Goal: Check status: Check status

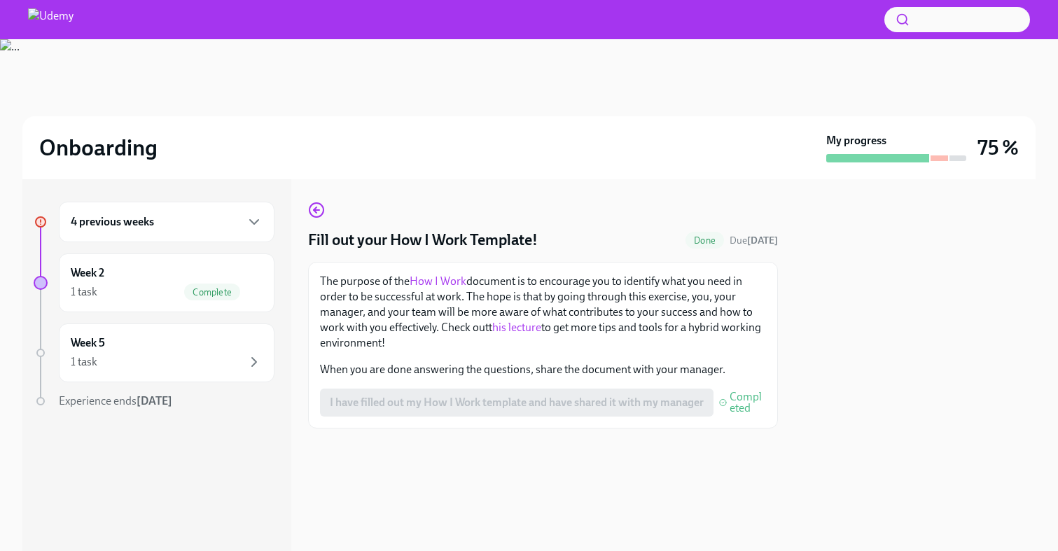
click at [231, 214] on div "4 previous weeks" at bounding box center [167, 221] width 192 height 17
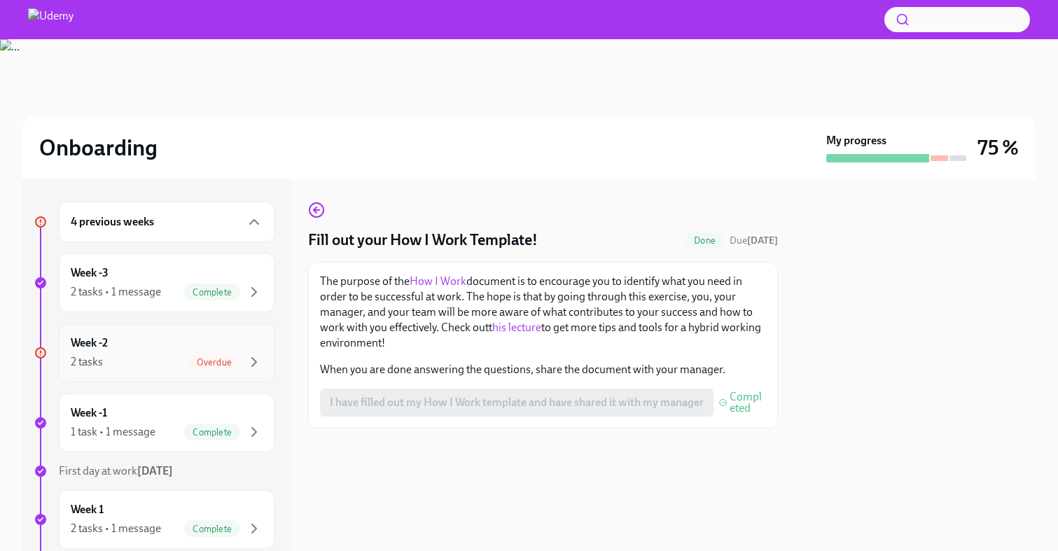
click at [217, 335] on div "Week -2 2 tasks Overdue" at bounding box center [167, 352] width 192 height 35
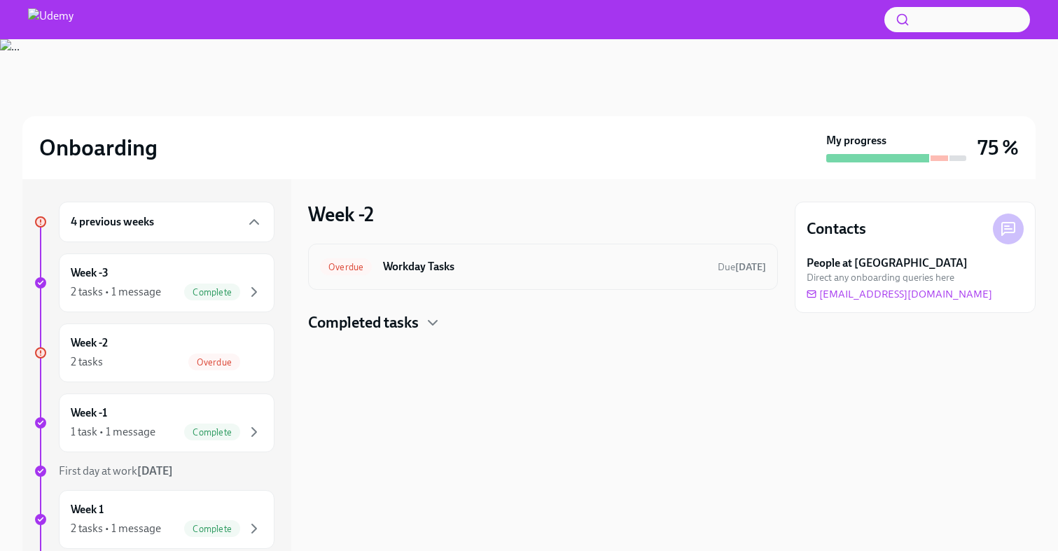
click at [438, 273] on h6 "Workday Tasks" at bounding box center [544, 266] width 323 height 15
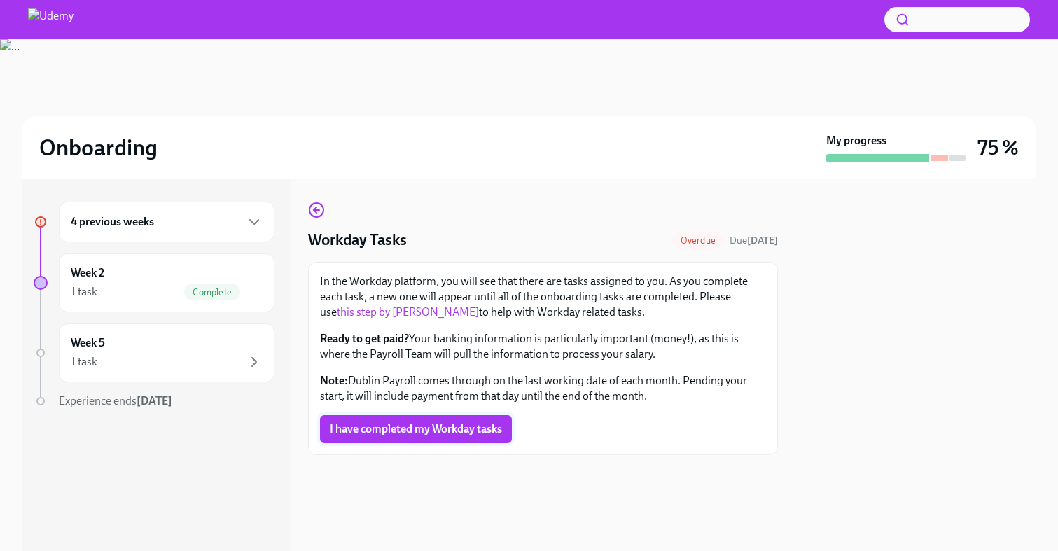
click at [409, 429] on span "I have completed my Workday tasks" at bounding box center [416, 429] width 172 height 14
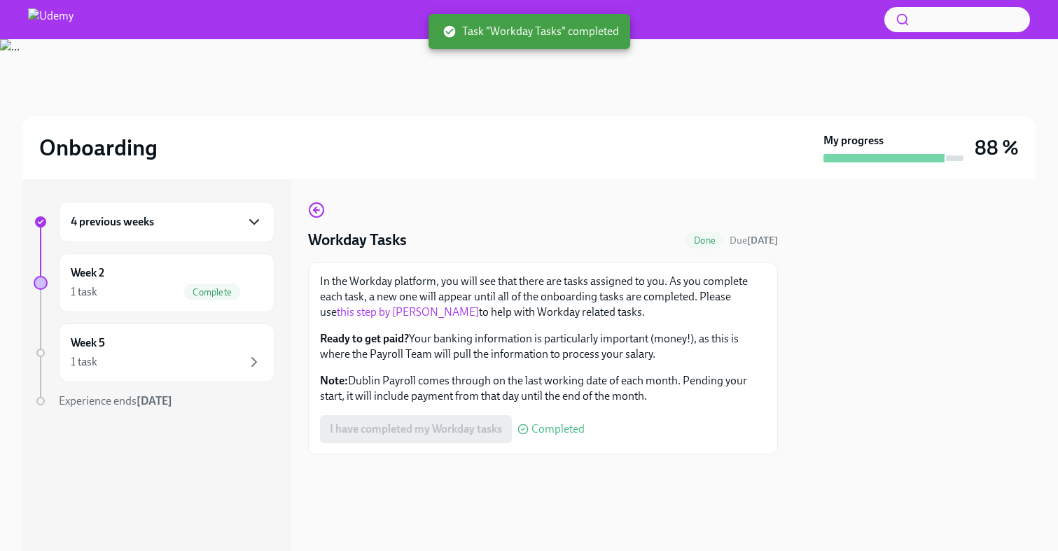
click at [255, 217] on icon "button" at bounding box center [254, 221] width 17 height 17
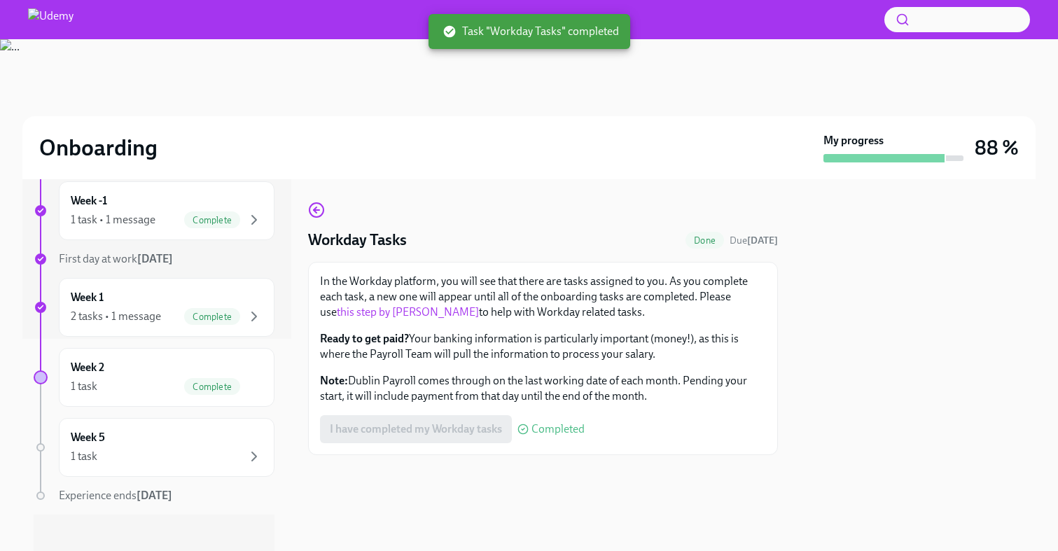
scroll to position [220, 0]
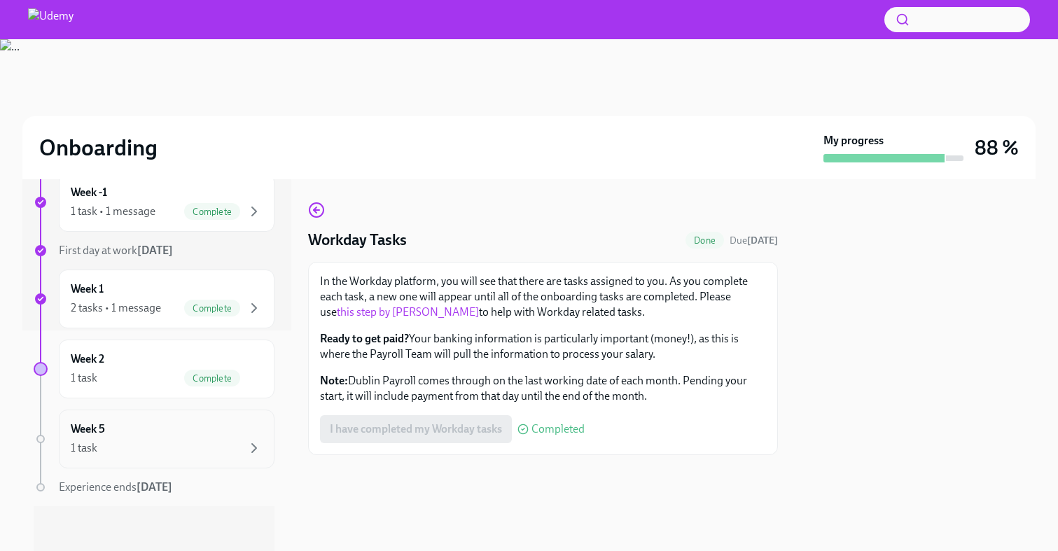
click at [218, 436] on div "Week 5 1 task" at bounding box center [167, 438] width 192 height 35
